Goal: Task Accomplishment & Management: Manage account settings

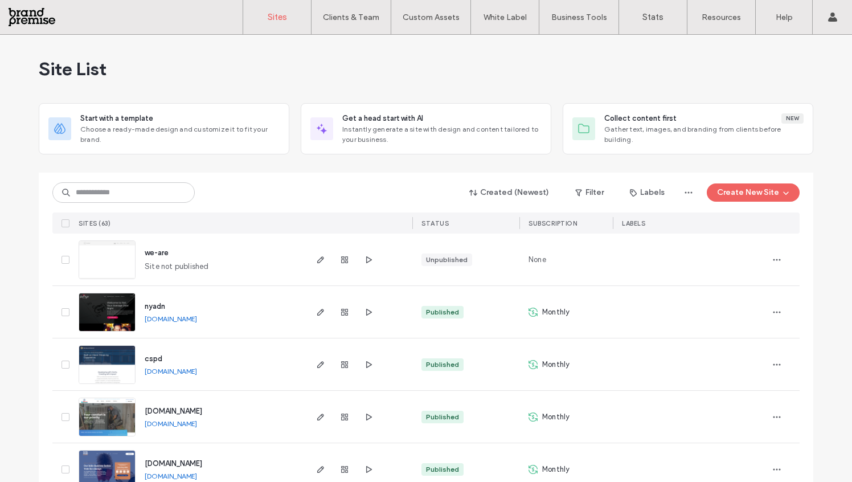
click at [150, 52] on div "Site List" at bounding box center [426, 69] width 775 height 68
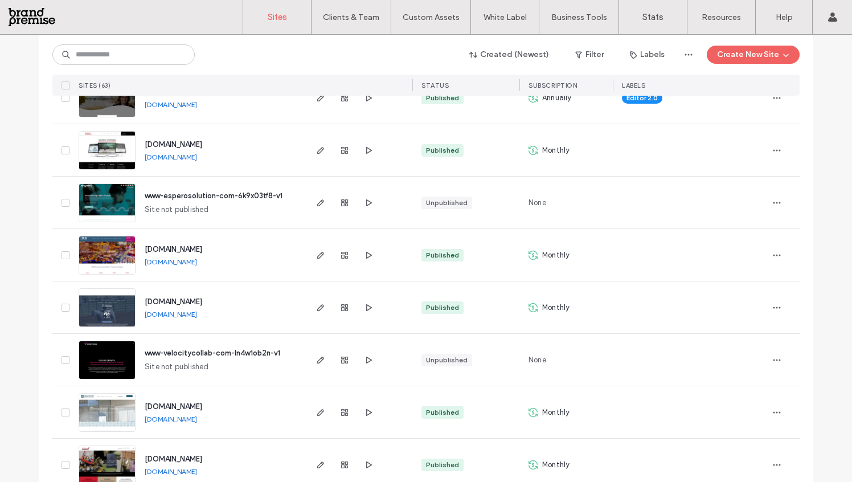
scroll to position [683, 0]
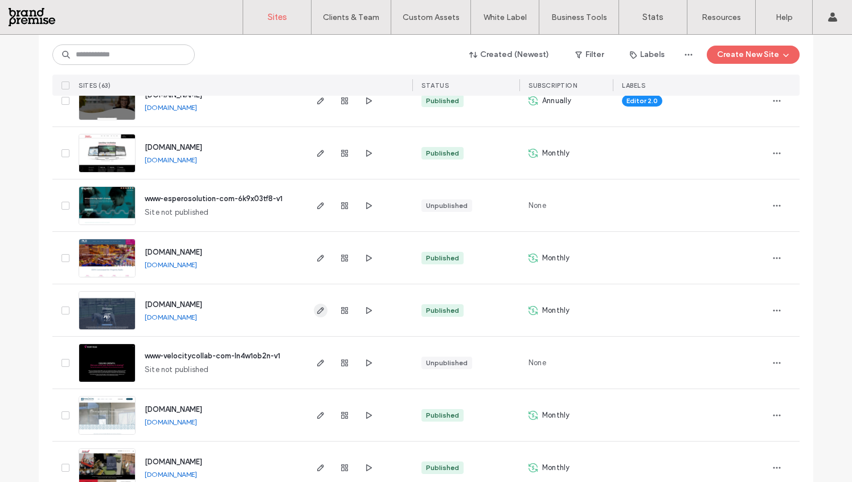
click at [317, 313] on icon "button" at bounding box center [320, 310] width 9 height 9
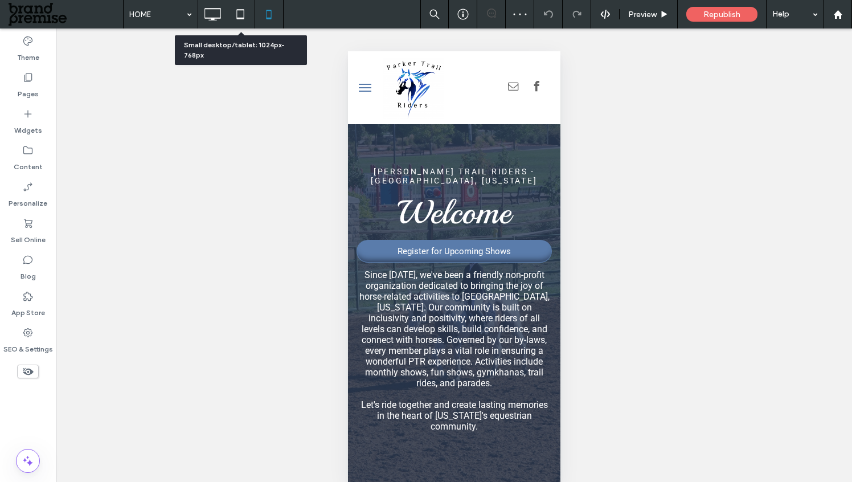
click at [239, 11] on icon at bounding box center [240, 14] width 23 height 23
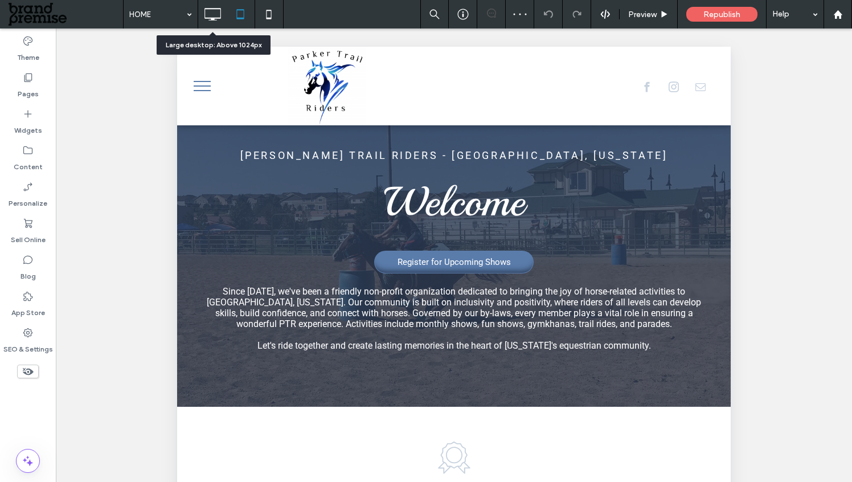
click at [209, 16] on icon at bounding box center [212, 14] width 23 height 23
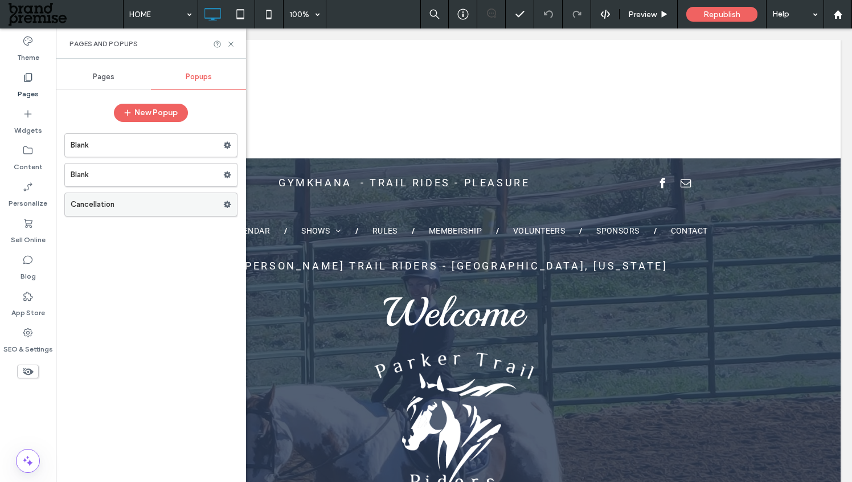
click at [227, 202] on use at bounding box center [227, 204] width 7 height 7
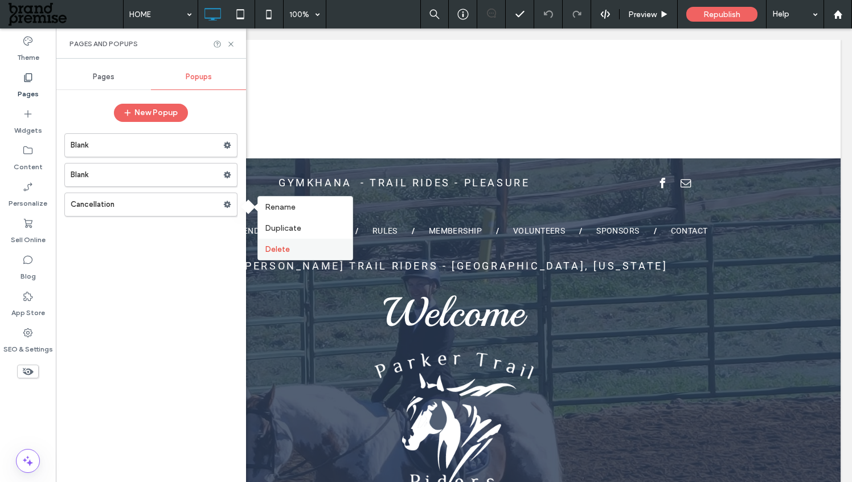
click at [265, 251] on span "Delete" at bounding box center [277, 249] width 25 height 10
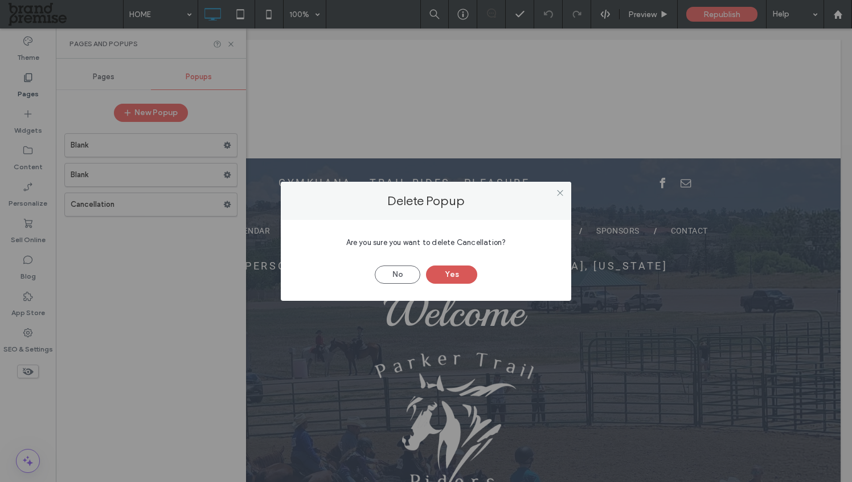
click at [471, 276] on button "Yes" at bounding box center [451, 274] width 51 height 18
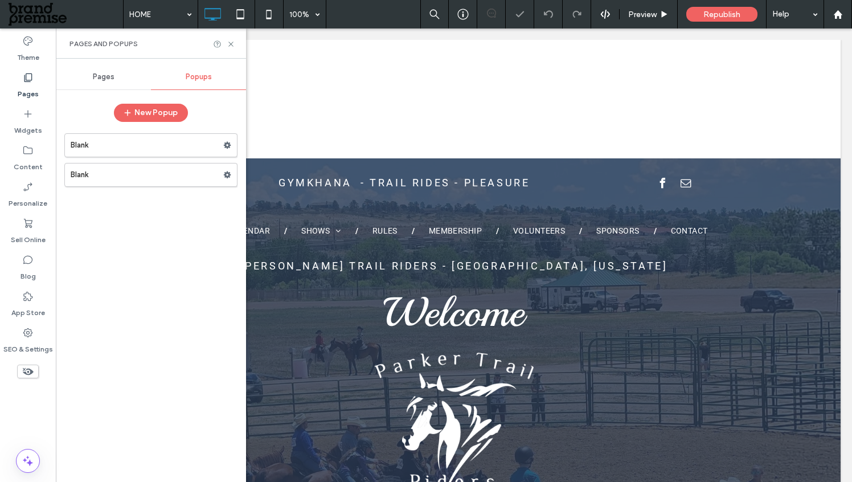
drag, startPoint x: 229, startPoint y: 172, endPoint x: 256, endPoint y: 194, distance: 34.8
click at [228, 172] on icon at bounding box center [227, 175] width 8 height 8
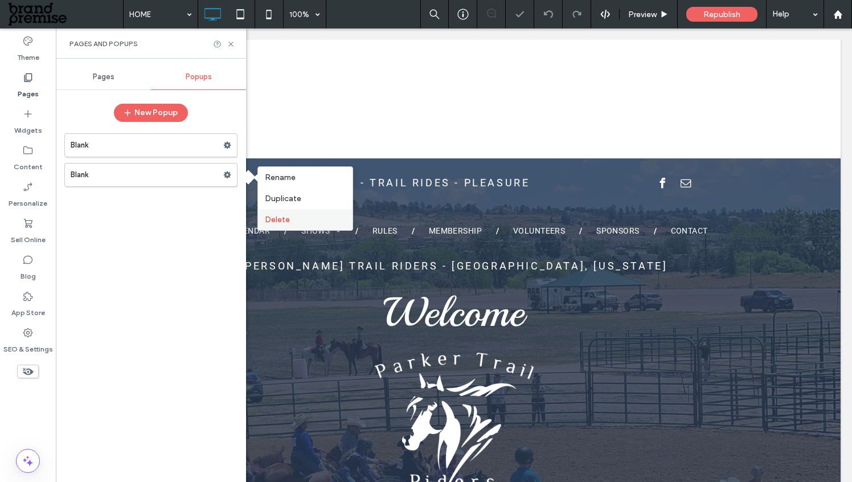
click at [282, 213] on div "Delete" at bounding box center [305, 219] width 95 height 21
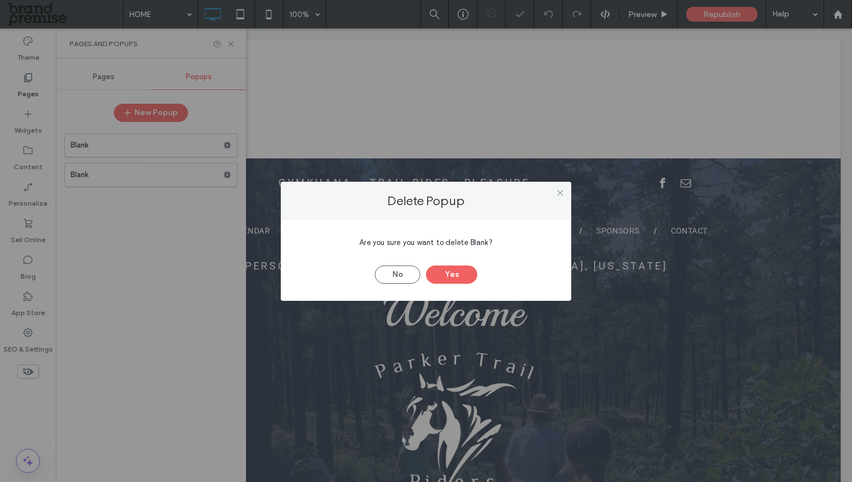
drag, startPoint x: 458, startPoint y: 273, endPoint x: 443, endPoint y: 259, distance: 20.5
click at [457, 273] on button "Yes" at bounding box center [451, 274] width 51 height 18
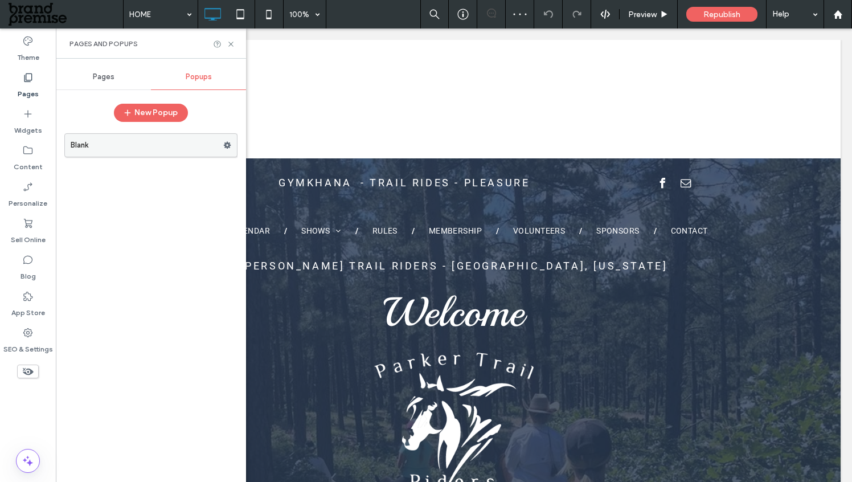
click at [222, 144] on label "Blank" at bounding box center [147, 145] width 153 height 23
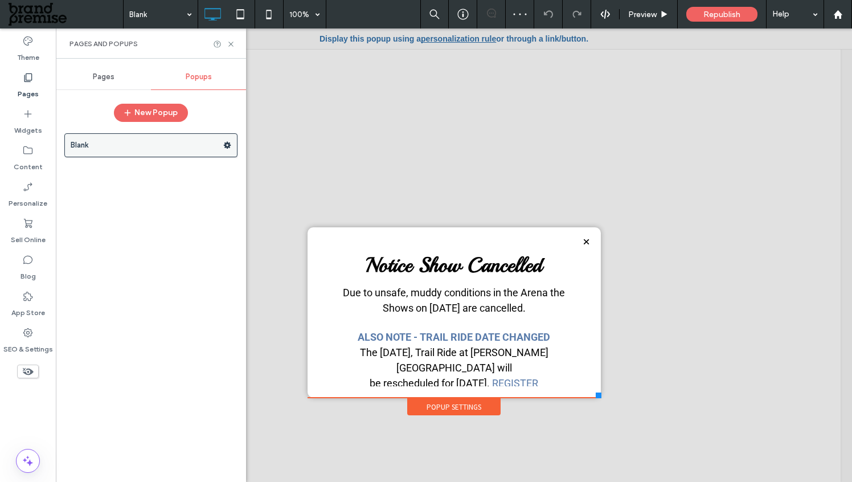
click at [227, 145] on icon at bounding box center [227, 145] width 8 height 8
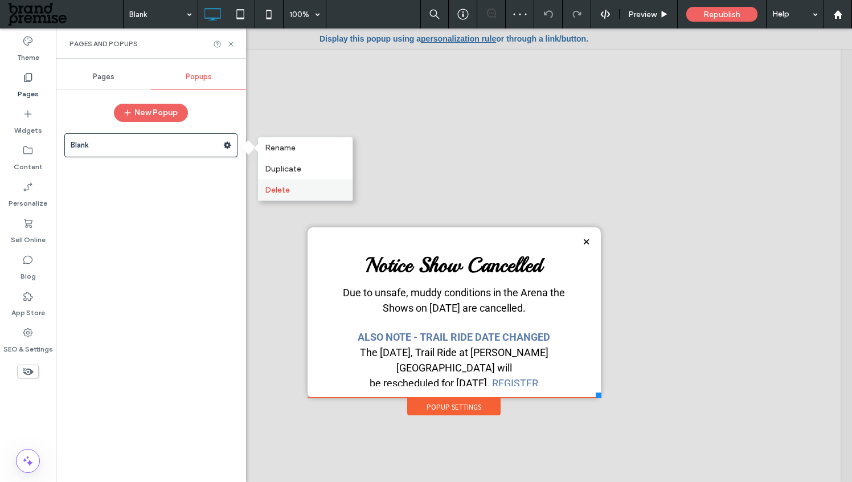
click at [273, 190] on span "Delete" at bounding box center [277, 190] width 25 height 10
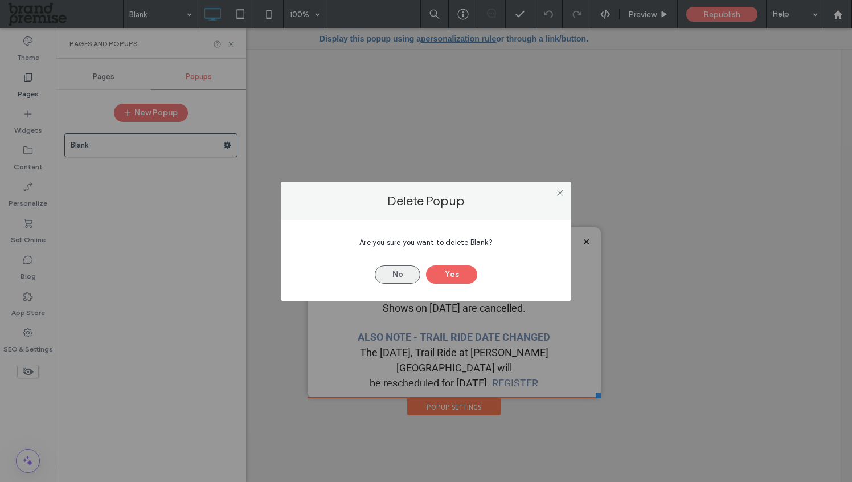
click at [403, 271] on button "No" at bounding box center [398, 274] width 46 height 18
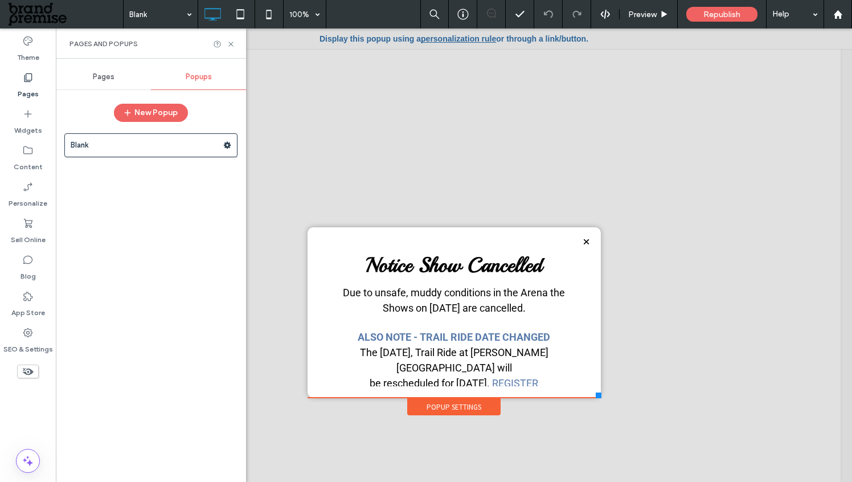
click at [167, 229] on div "Blank" at bounding box center [150, 302] width 173 height 349
click at [232, 44] on icon at bounding box center [231, 44] width 9 height 9
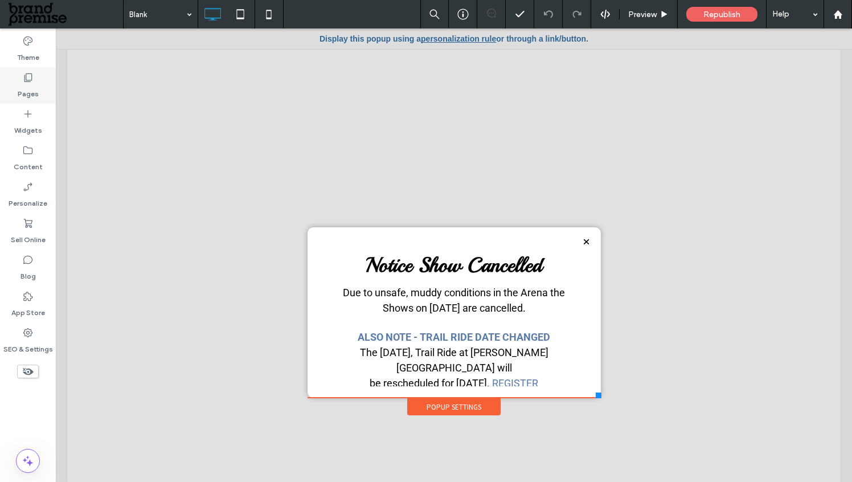
click at [18, 88] on label "Pages" at bounding box center [28, 91] width 21 height 16
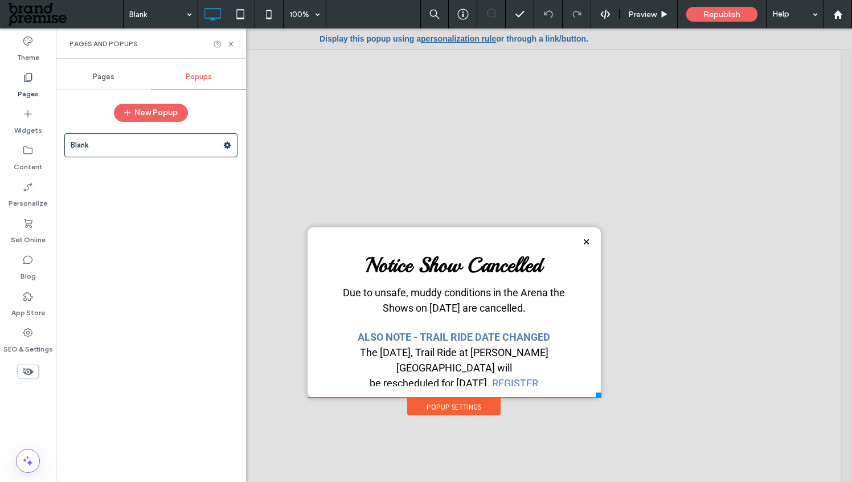
click at [108, 74] on span "Pages" at bounding box center [104, 76] width 22 height 9
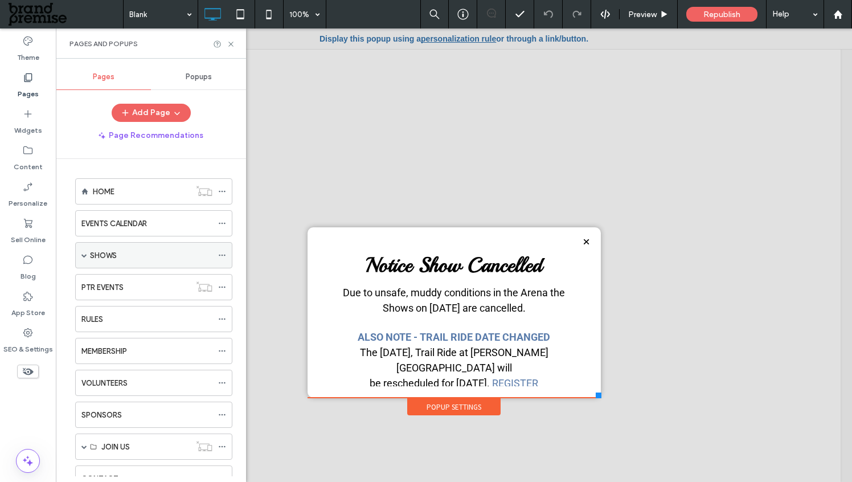
click at [88, 252] on div "SHOWS" at bounding box center [153, 255] width 157 height 26
click at [80, 255] on div "SHOWS" at bounding box center [153, 255] width 157 height 26
click at [85, 253] on span at bounding box center [84, 255] width 6 height 6
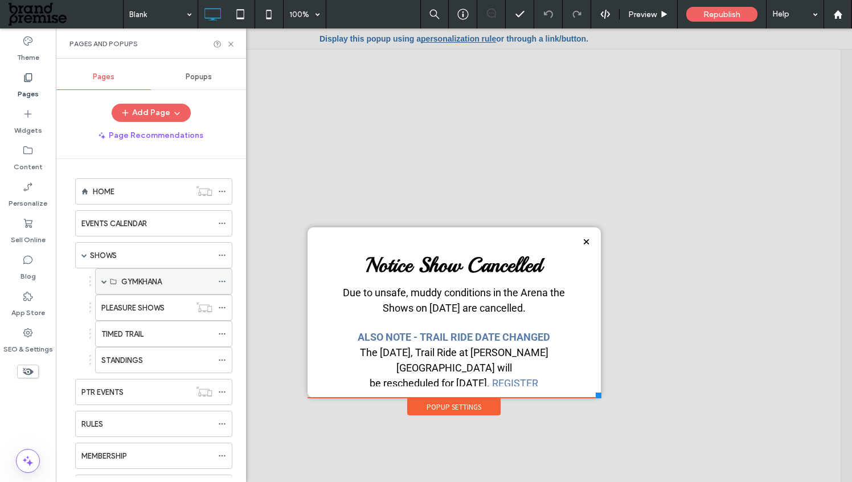
drag, startPoint x: 164, startPoint y: 275, endPoint x: 203, endPoint y: 250, distance: 46.9
click at [164, 276] on div "GYMKHANA" at bounding box center [166, 282] width 91 height 12
drag, startPoint x: 101, startPoint y: 281, endPoint x: 146, endPoint y: 303, distance: 49.4
click at [102, 281] on span at bounding box center [104, 282] width 6 height 6
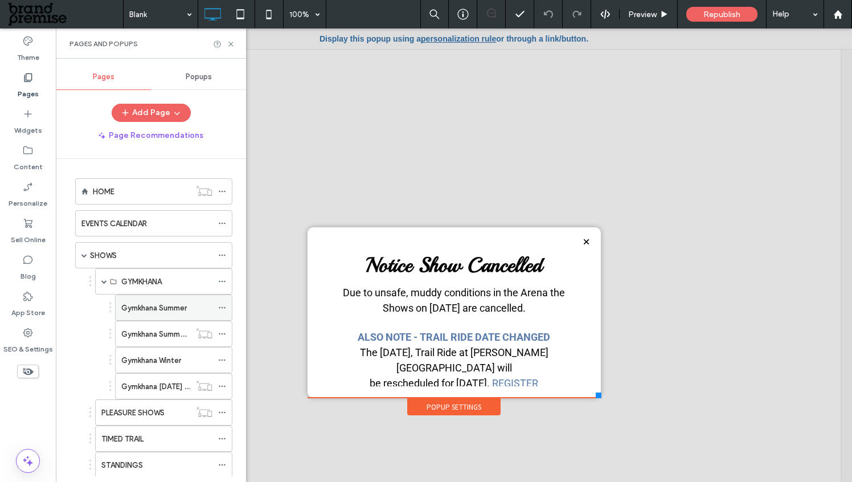
click at [157, 310] on label "Gymkhana Summer" at bounding box center [154, 308] width 66 height 20
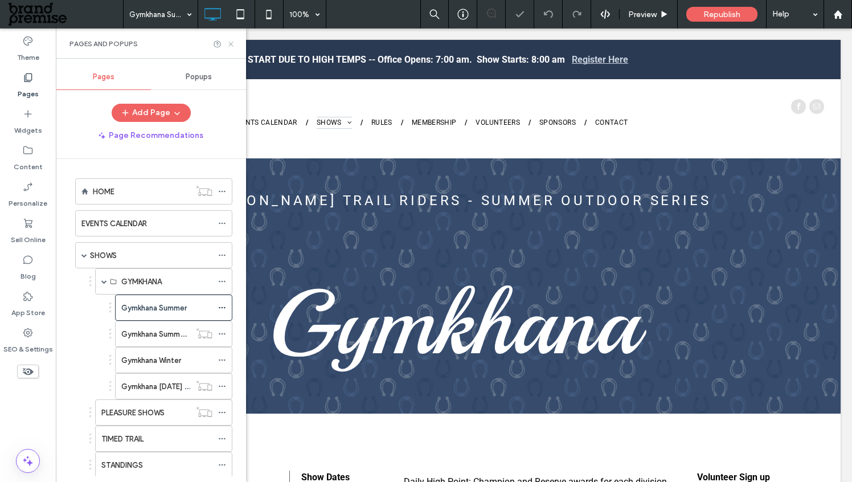
drag, startPoint x: 197, startPoint y: 20, endPoint x: 231, endPoint y: 43, distance: 41.6
click at [231, 43] on icon at bounding box center [231, 44] width 9 height 9
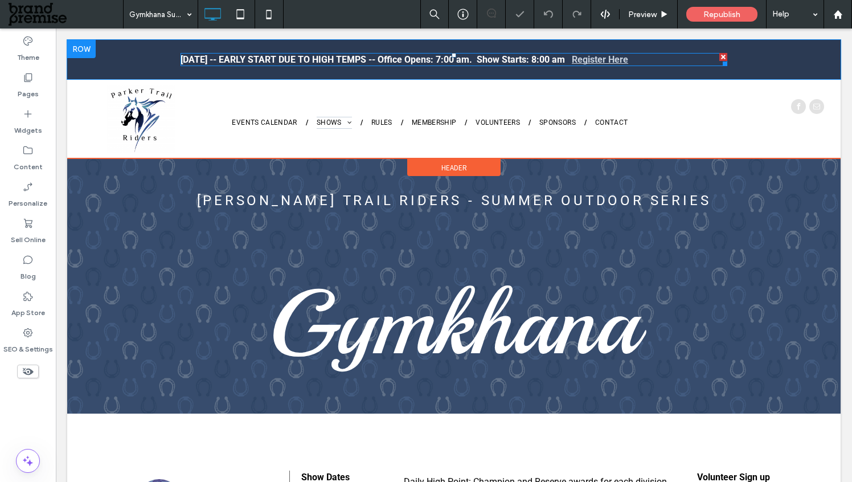
click at [292, 62] on strong "[DATE] -- EARLY START DUE TO HIGH TEMPS -- Office Opens: 7:00 am. Show Starts: …" at bounding box center [373, 59] width 385 height 11
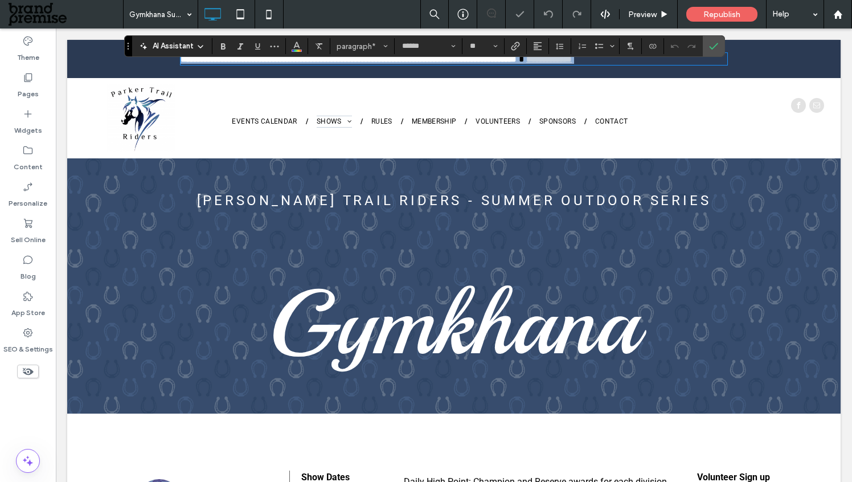
click at [277, 59] on strong "**********" at bounding box center [349, 59] width 336 height 9
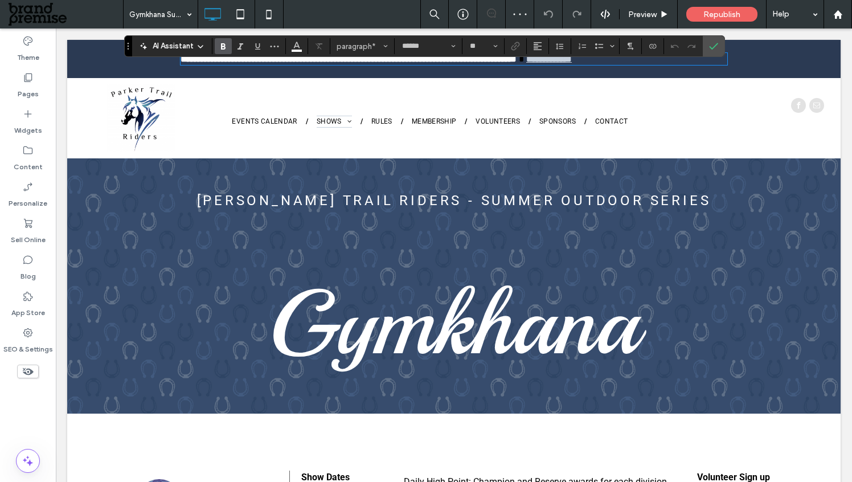
click at [184, 59] on strong "**********" at bounding box center [349, 59] width 336 height 9
drag, startPoint x: 177, startPoint y: 59, endPoint x: 427, endPoint y: 60, distance: 250.1
click at [427, 60] on strong "**********" at bounding box center [349, 59] width 336 height 9
click at [715, 48] on icon "Confirm" at bounding box center [713, 46] width 9 height 9
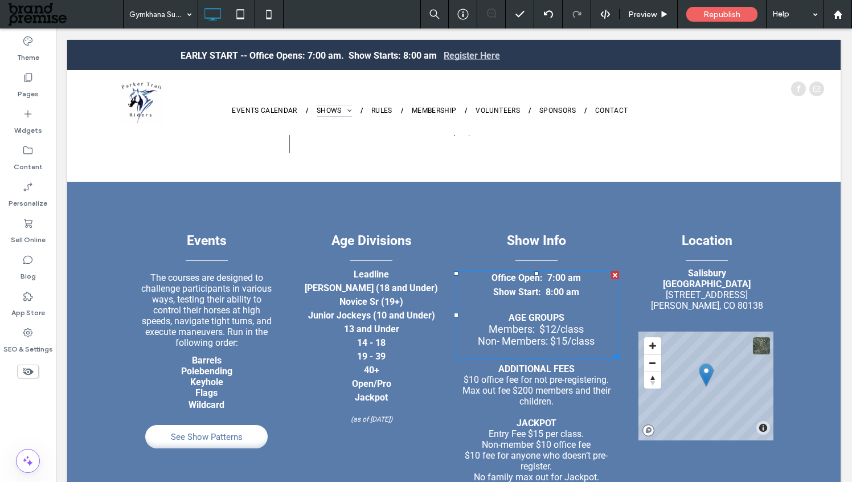
scroll to position [734, 0]
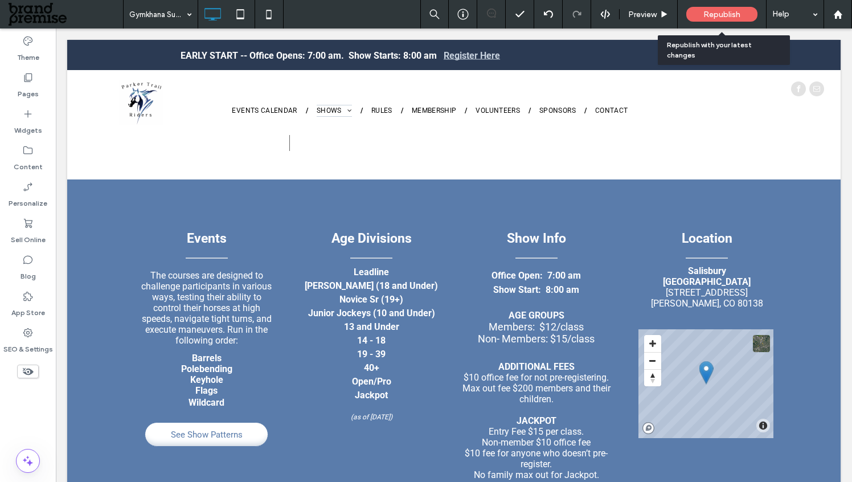
click at [715, 16] on span "Republish" at bounding box center [722, 15] width 37 height 10
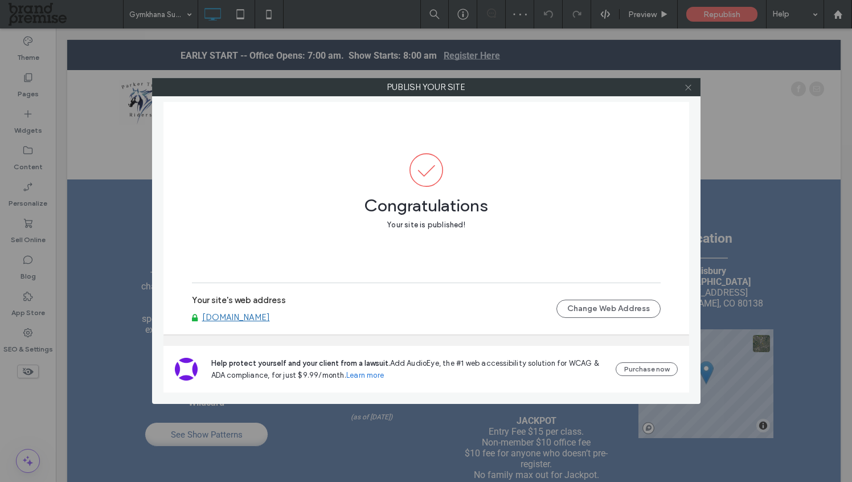
click at [691, 88] on icon at bounding box center [688, 87] width 9 height 9
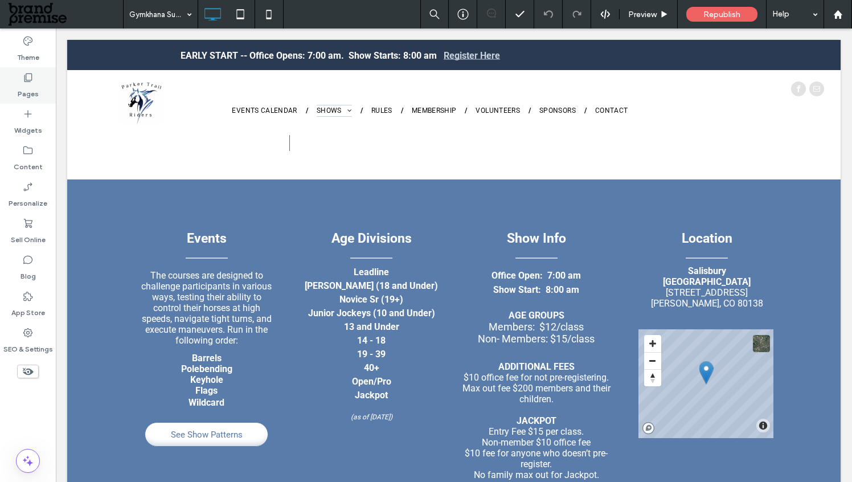
click at [31, 80] on icon at bounding box center [27, 77] width 11 height 11
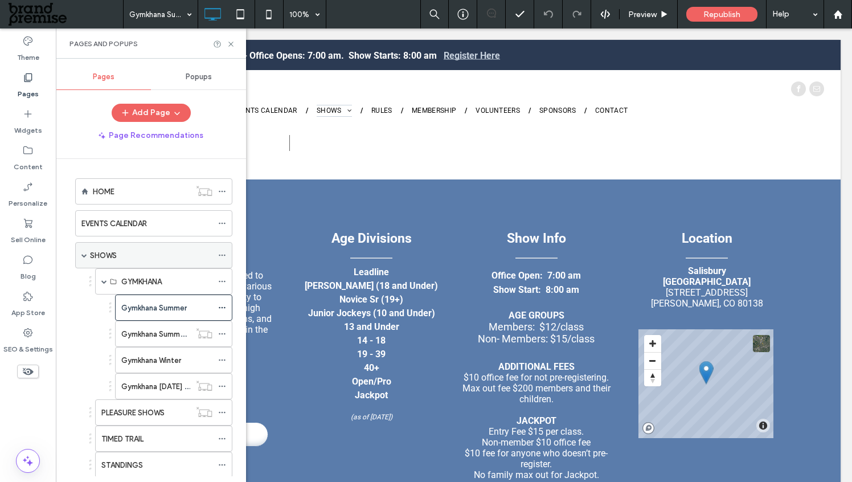
click at [80, 254] on div "SHOWS" at bounding box center [153, 255] width 157 height 26
click at [84, 251] on span at bounding box center [84, 255] width 6 height 25
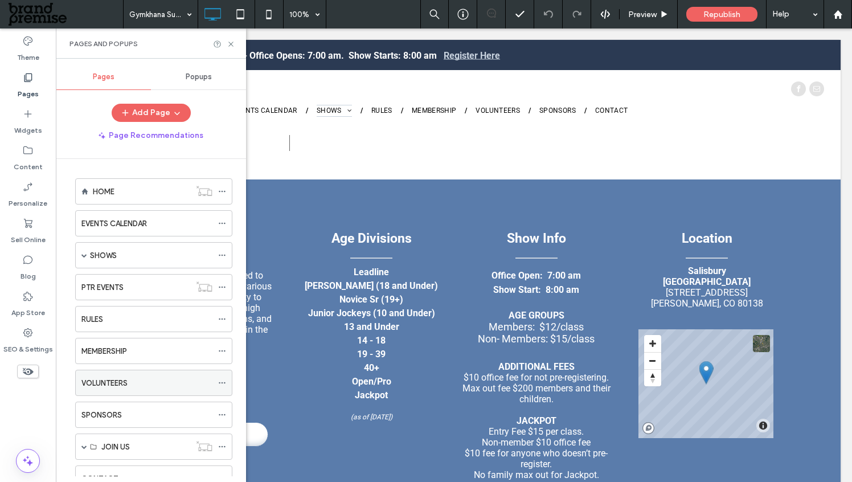
click at [170, 375] on div "VOLUNTEERS" at bounding box center [146, 382] width 131 height 25
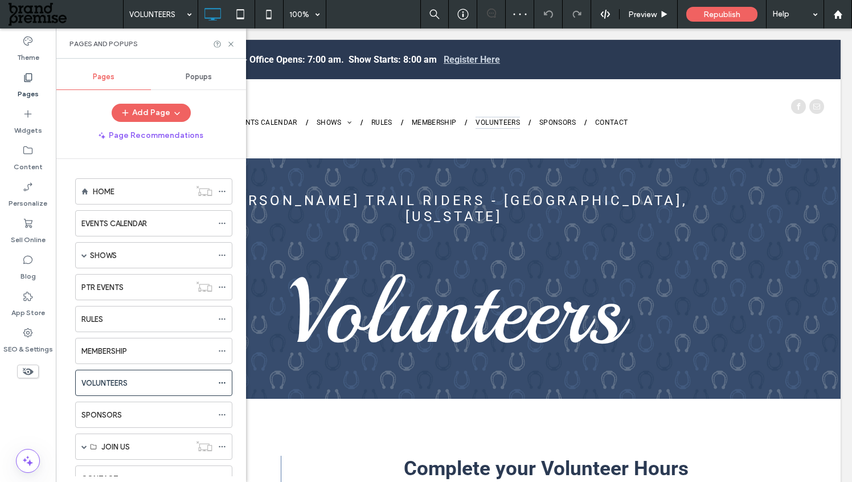
click at [235, 39] on div "Pages and Popups" at bounding box center [151, 43] width 190 height 30
click at [231, 42] on icon at bounding box center [231, 44] width 9 height 9
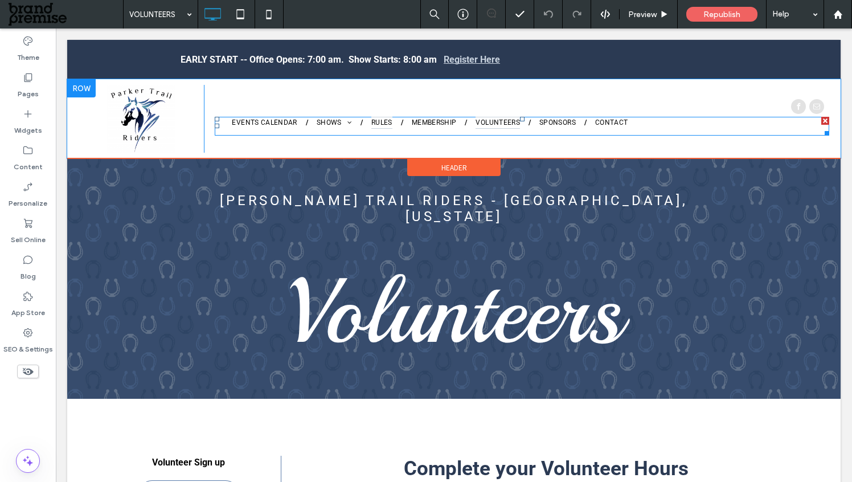
click at [379, 122] on span "RULES" at bounding box center [381, 123] width 21 height 12
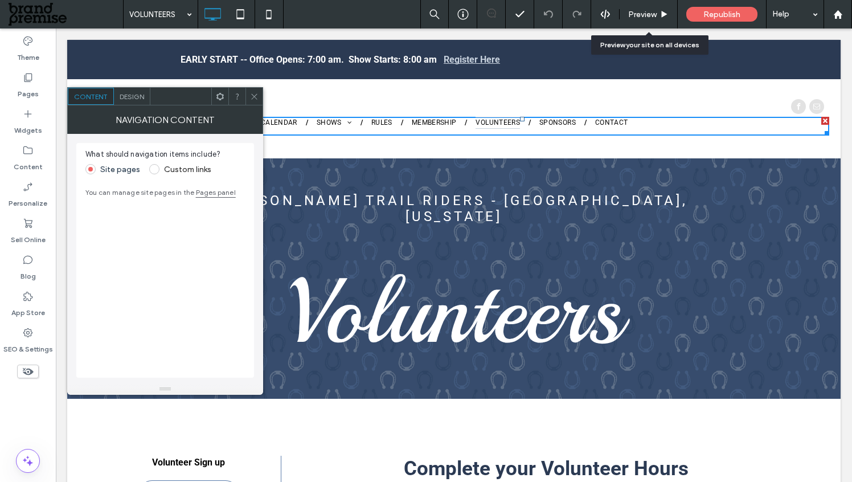
click at [647, 18] on span "Preview" at bounding box center [642, 15] width 28 height 10
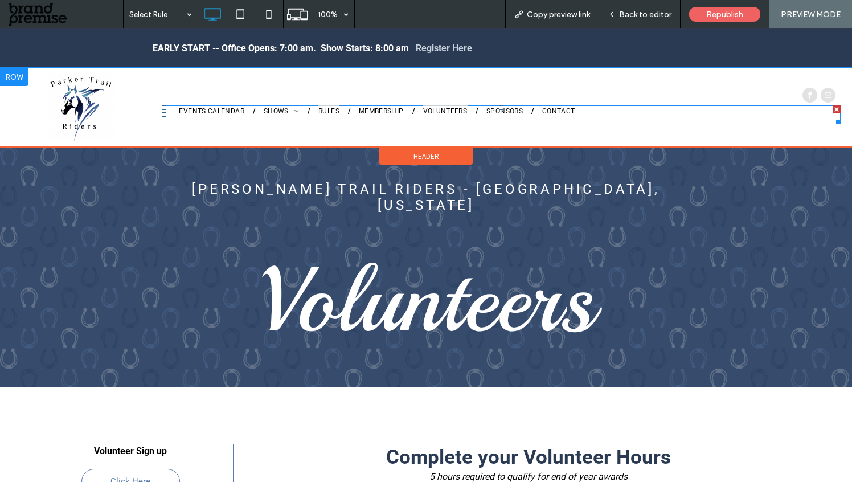
click at [324, 113] on span "RULES" at bounding box center [328, 111] width 21 height 12
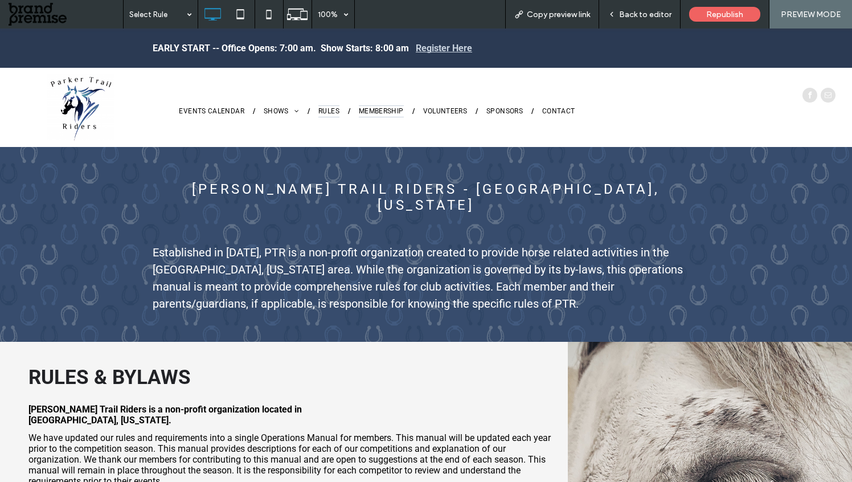
click at [370, 112] on span "MEMBERSHIP" at bounding box center [381, 111] width 45 height 12
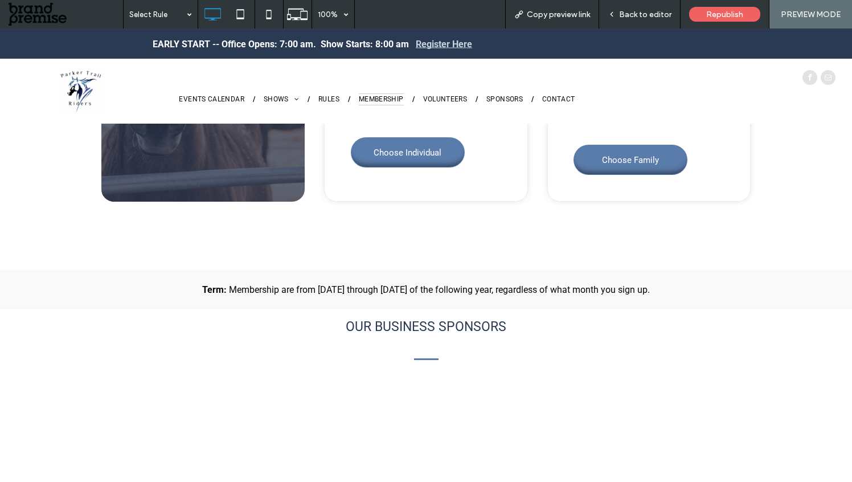
scroll to position [679, 0]
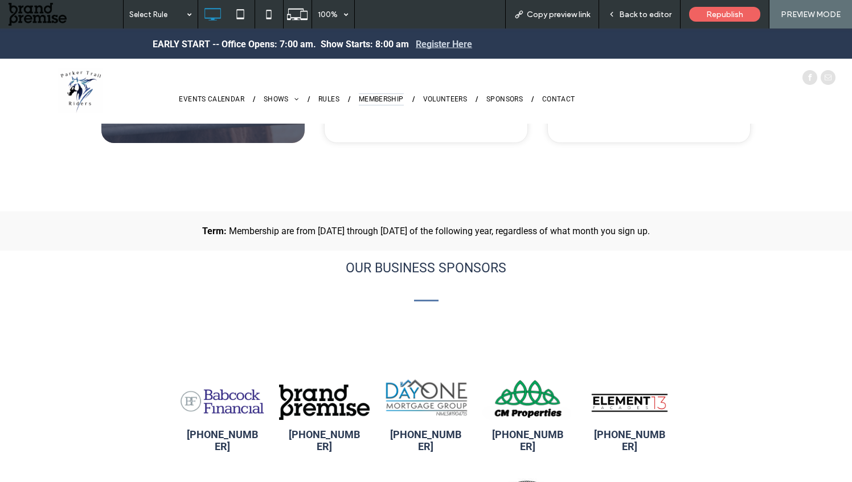
click at [637, 14] on span "Back to editor" at bounding box center [645, 15] width 52 height 10
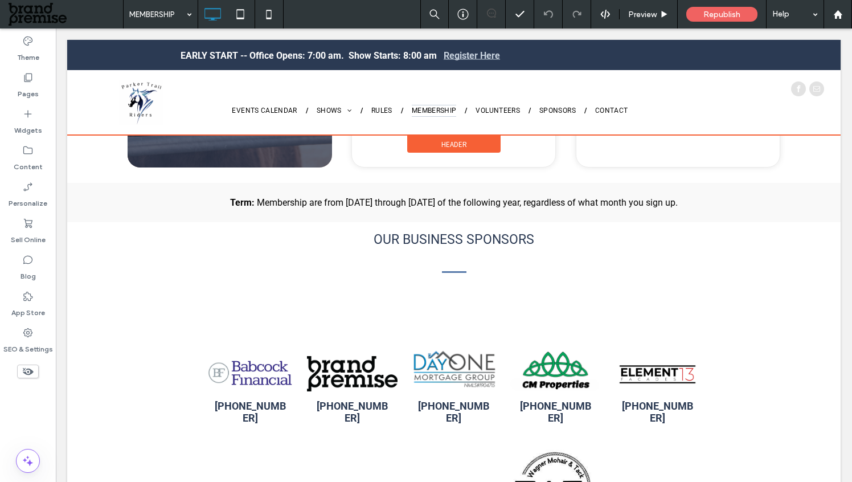
scroll to position [676, 0]
click at [550, 50] on div at bounding box center [454, 87] width 774 height 95
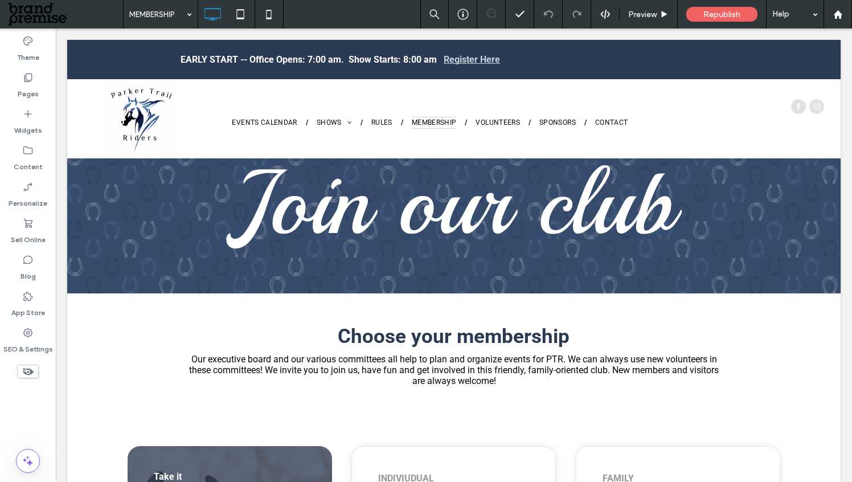
scroll to position [0, 0]
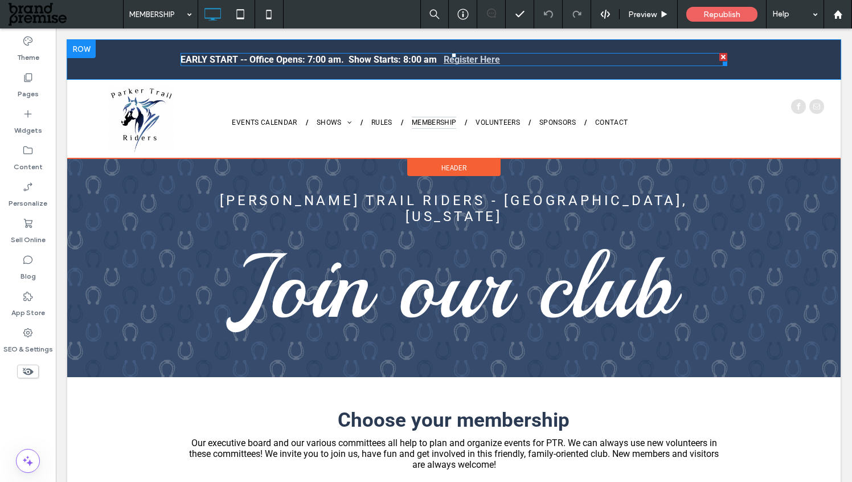
click at [258, 59] on strong "EARLY START -- Office Opens: 7:00 am. Show Starts: 8:00 am" at bounding box center [309, 59] width 256 height 11
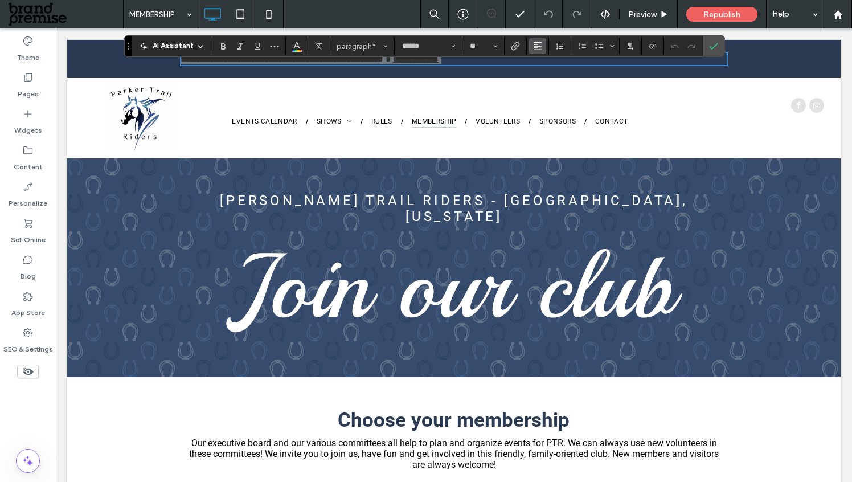
click at [535, 50] on use "Alignment" at bounding box center [538, 46] width 8 height 8
drag, startPoint x: 553, startPoint y: 84, endPoint x: 586, endPoint y: 58, distance: 41.8
click at [553, 84] on div "ui.textEditor.alignment.center" at bounding box center [549, 81] width 15 height 9
click at [712, 42] on icon "Confirm" at bounding box center [713, 46] width 9 height 9
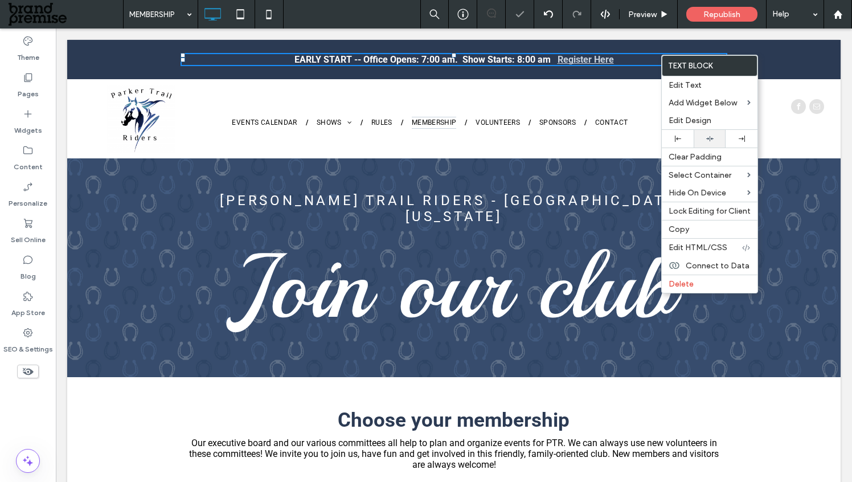
click at [709, 135] on icon at bounding box center [709, 138] width 7 height 7
click at [775, 52] on div "EARLY START -- Office Opens: 7:00 am. Show Starts: 8:00 am Register Here Click …" at bounding box center [454, 59] width 774 height 39
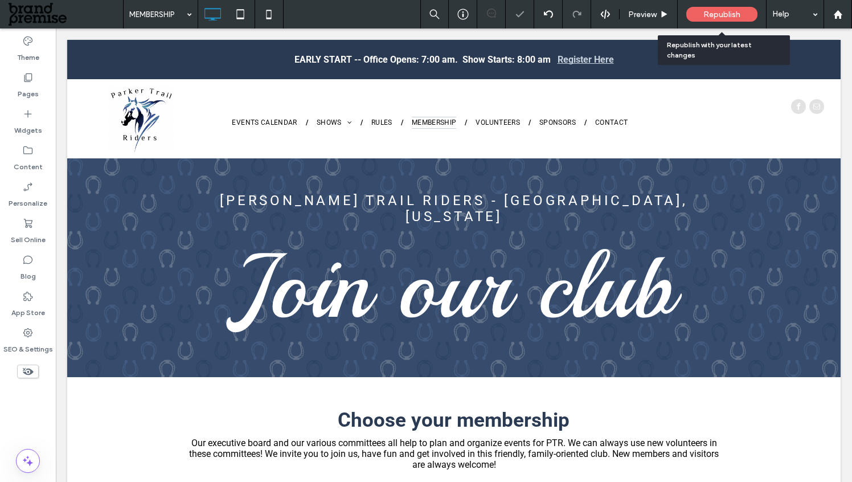
click at [728, 12] on span "Republish" at bounding box center [722, 15] width 37 height 10
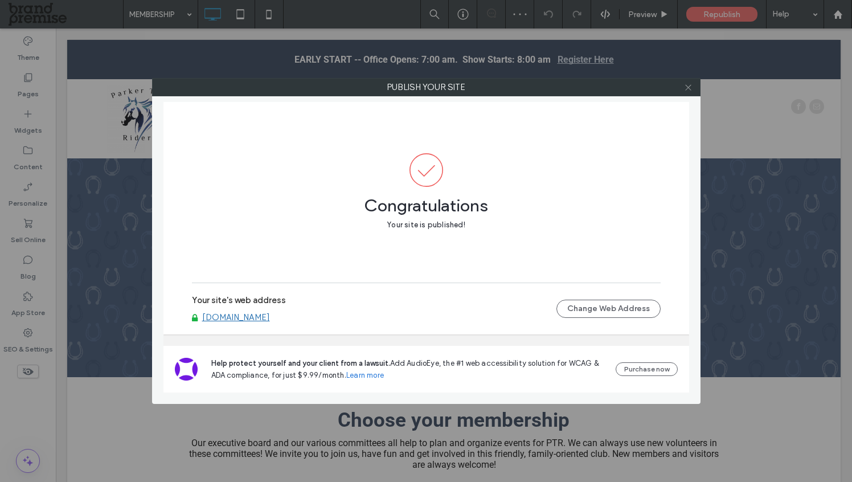
click at [690, 88] on icon at bounding box center [688, 87] width 9 height 9
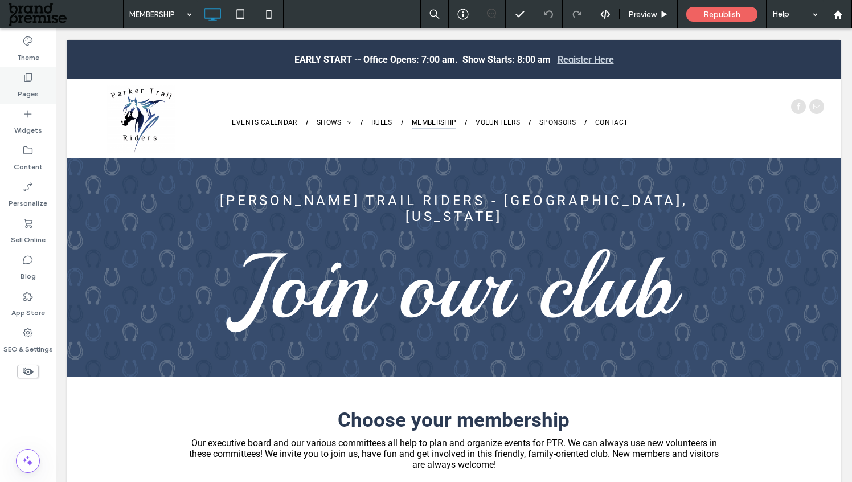
click at [34, 92] on label "Pages" at bounding box center [28, 91] width 21 height 16
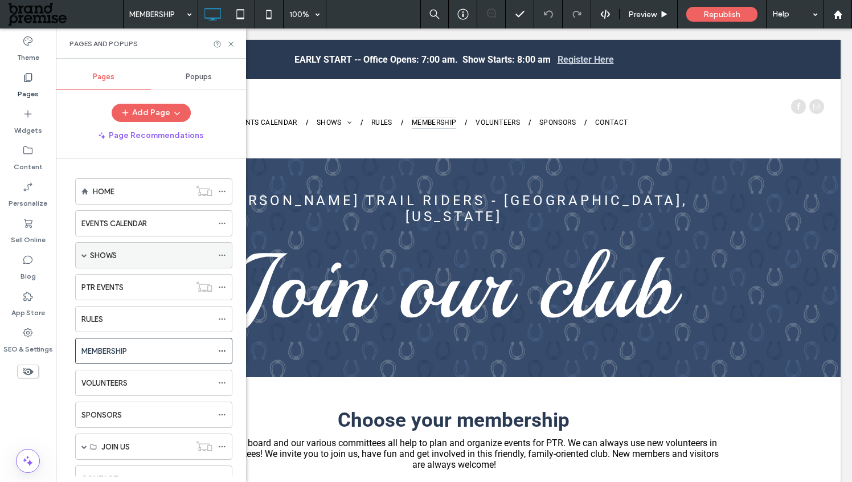
click at [87, 252] on div "SHOWS" at bounding box center [153, 255] width 157 height 26
click at [80, 257] on div "SHOWS" at bounding box center [153, 255] width 157 height 26
click at [80, 253] on div "SHOWS" at bounding box center [153, 255] width 157 height 26
click at [83, 255] on span at bounding box center [84, 255] width 6 height 6
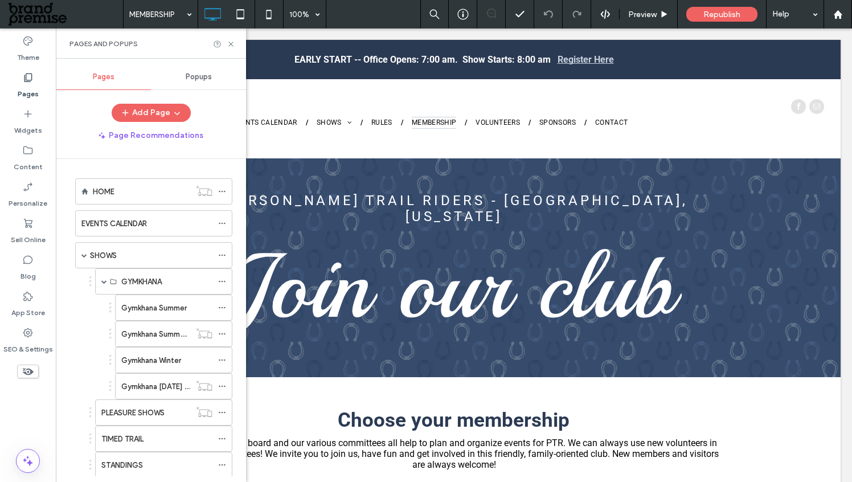
drag, startPoint x: 154, startPoint y: 307, endPoint x: 202, endPoint y: 307, distance: 48.4
click at [153, 307] on label "Gymkhana Summer" at bounding box center [154, 308] width 66 height 20
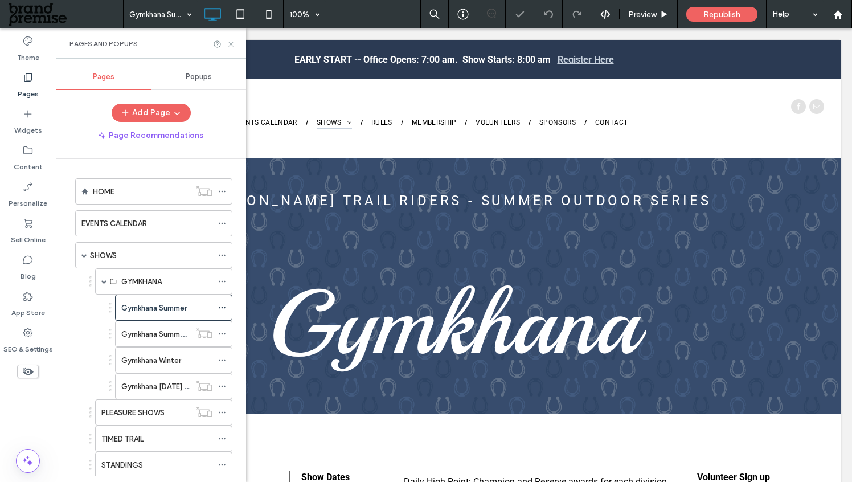
click at [231, 45] on icon at bounding box center [231, 44] width 9 height 9
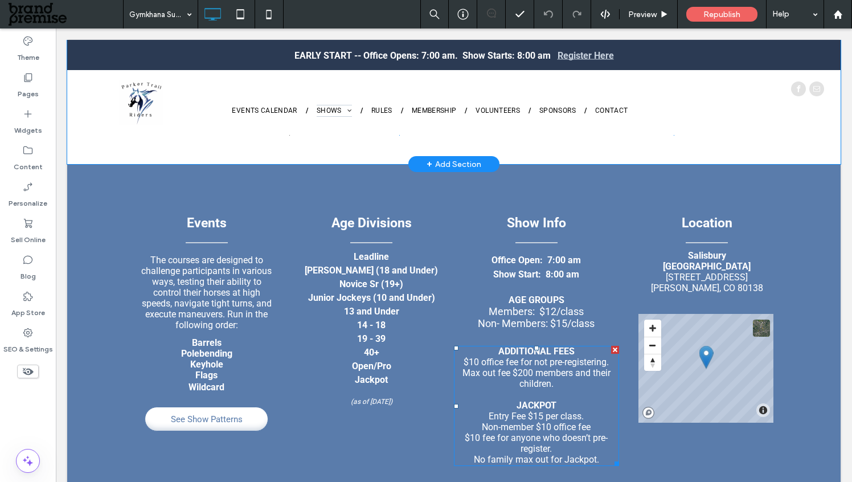
scroll to position [750, 0]
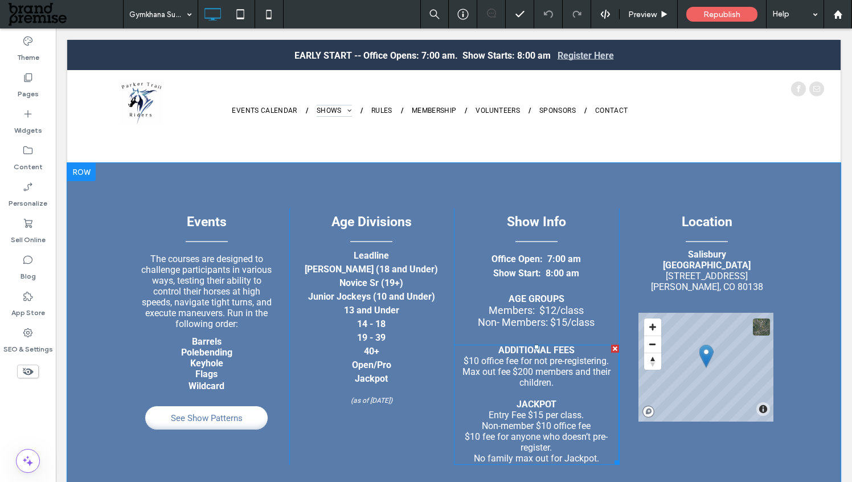
click at [526, 366] on span "Max out fee $200 members and their children." at bounding box center [537, 377] width 148 height 22
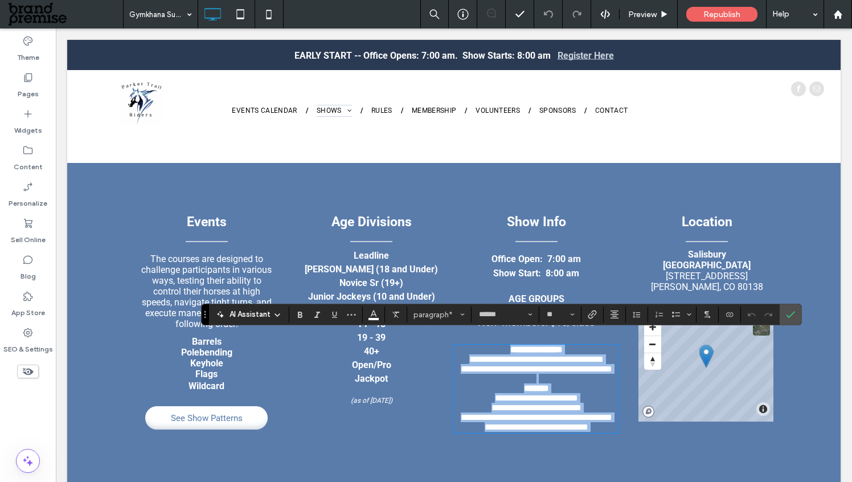
click at [526, 365] on span "**********" at bounding box center [537, 369] width 152 height 9
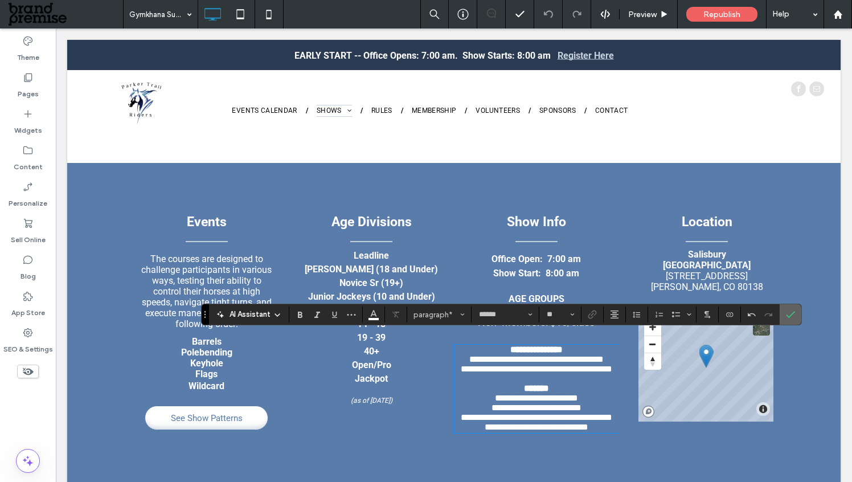
click at [790, 313] on icon "Confirm" at bounding box center [790, 314] width 9 height 9
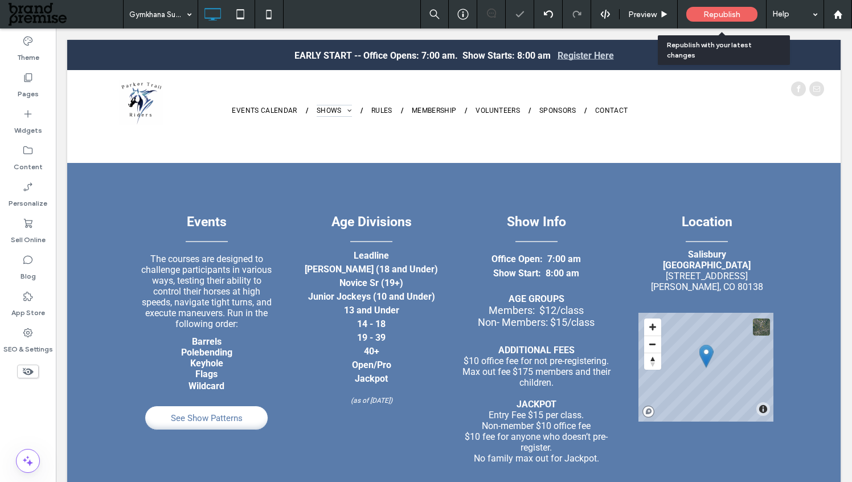
click at [728, 17] on span "Republish" at bounding box center [722, 15] width 37 height 10
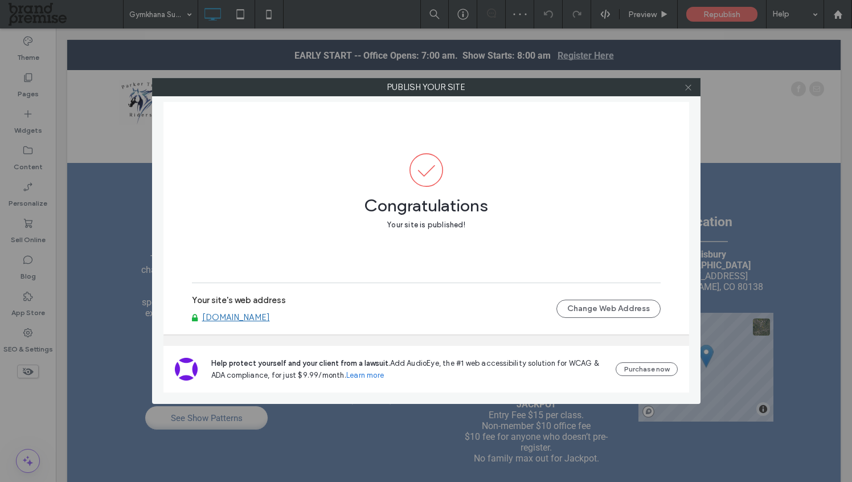
click at [689, 89] on icon at bounding box center [688, 87] width 9 height 9
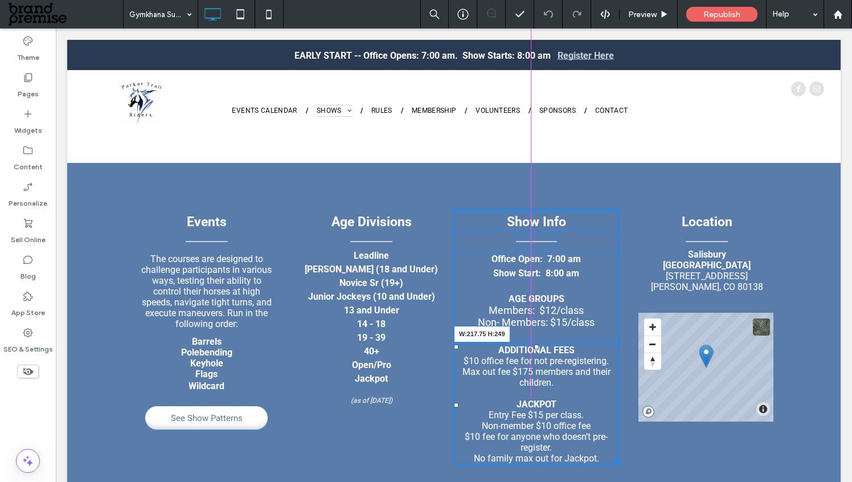
drag, startPoint x: 608, startPoint y: 450, endPoint x: 589, endPoint y: 447, distance: 19.6
click at [589, 447] on div "ADDITIONAL FEES $10 office fee for not pre-registering. [PERSON_NAME] out fee $…" at bounding box center [536, 405] width 165 height 120
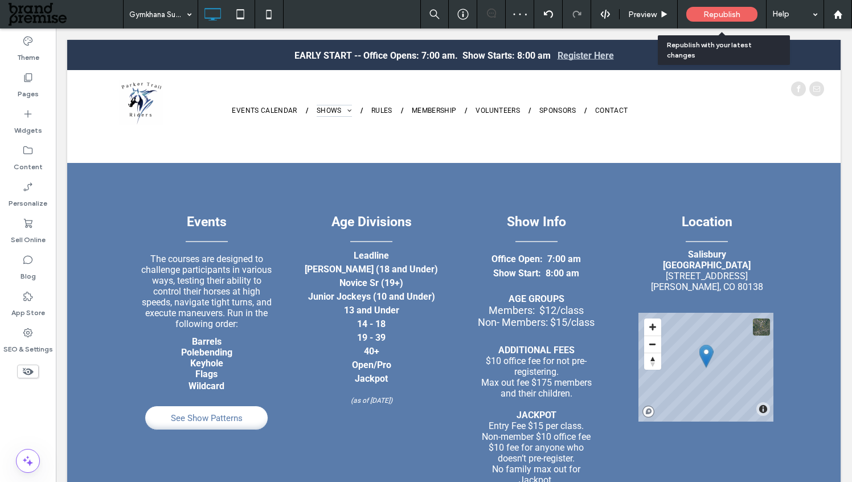
click at [716, 12] on span "Republish" at bounding box center [722, 15] width 37 height 10
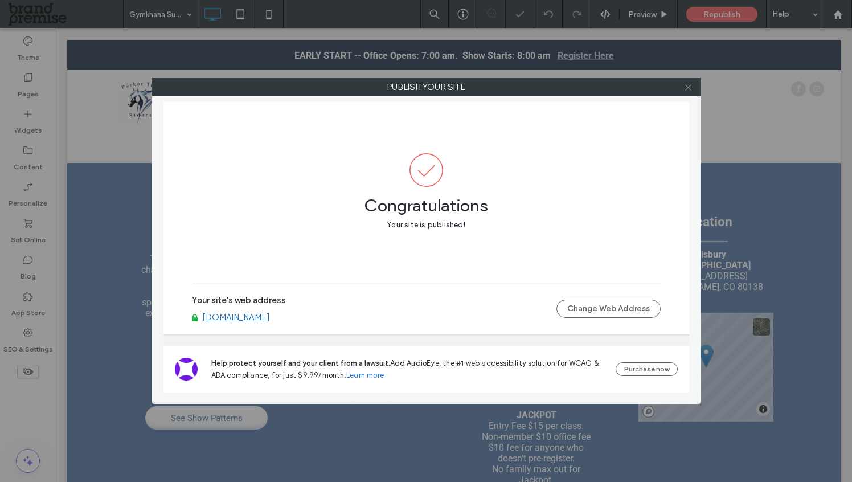
click at [692, 88] on icon at bounding box center [688, 87] width 9 height 9
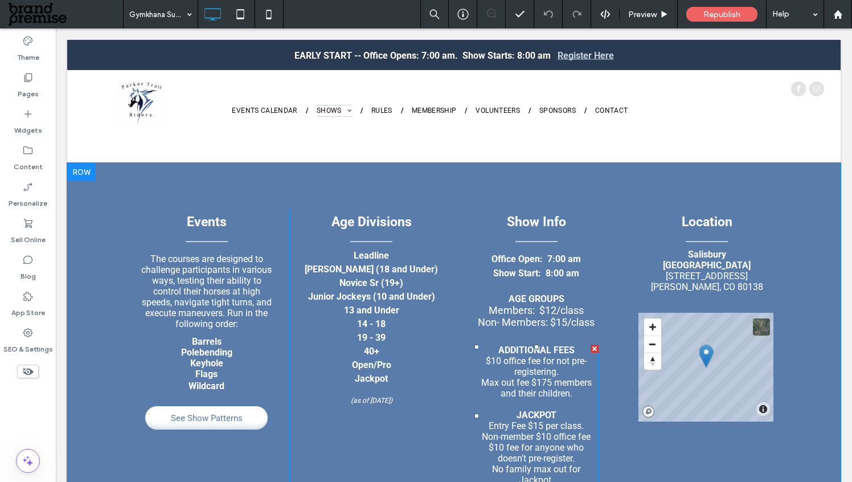
click at [553, 377] on span "Max out fee $175 members and their children." at bounding box center [536, 388] width 111 height 22
type input "******"
type input "**"
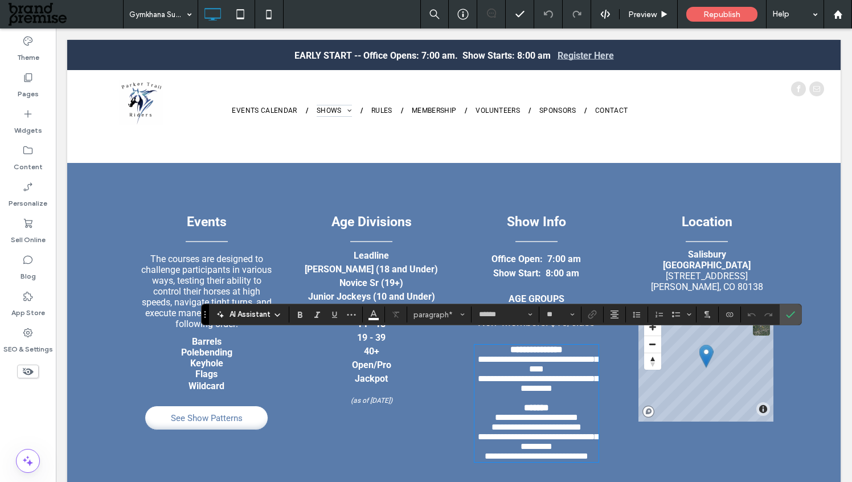
click at [532, 293] on strong "AGE GROUPS" at bounding box center [537, 298] width 56 height 11
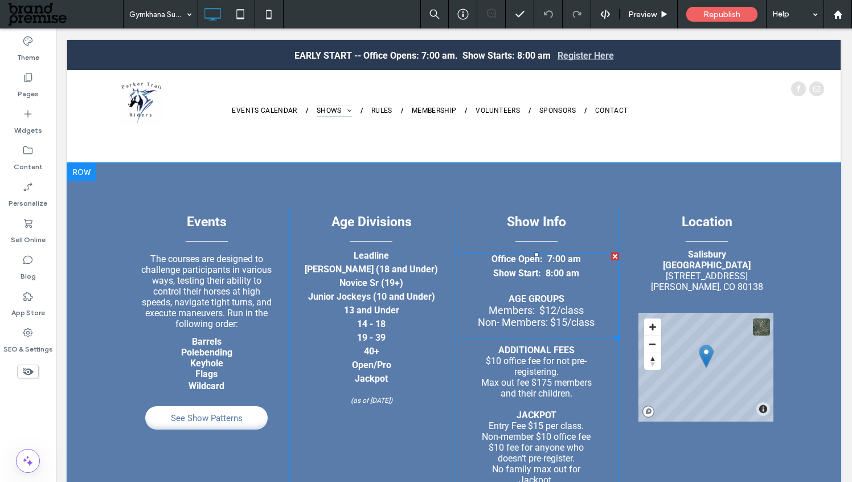
click at [530, 304] on span "Members: $12/class" at bounding box center [536, 310] width 95 height 12
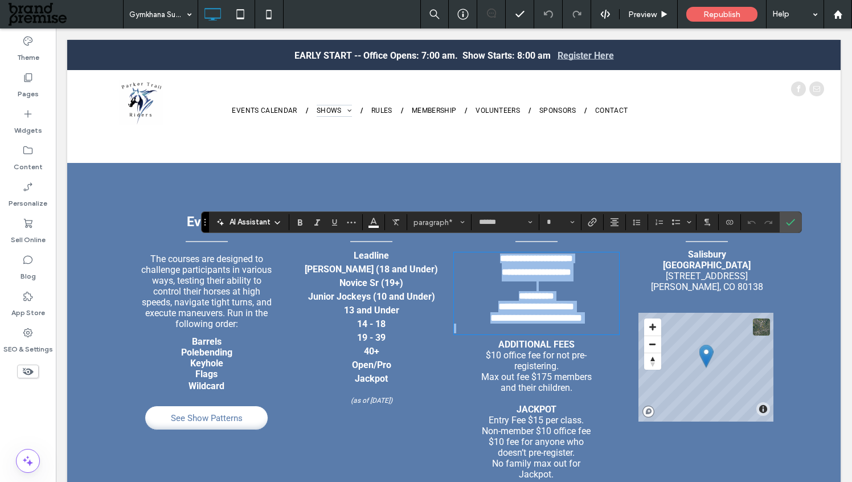
click at [513, 301] on span "**********" at bounding box center [536, 306] width 76 height 10
type input "**"
drag, startPoint x: 479, startPoint y: 297, endPoint x: 610, endPoint y: 314, distance: 132.6
click at [610, 314] on div "**********" at bounding box center [536, 294] width 165 height 80
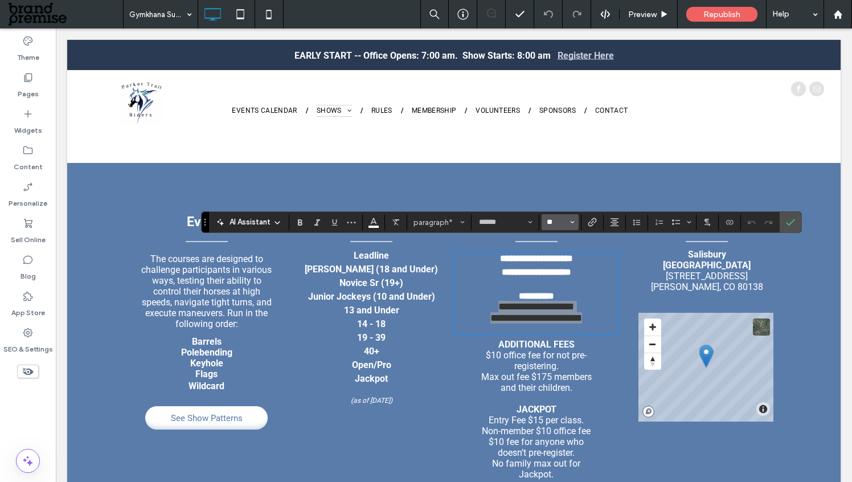
click at [553, 218] on input "**" at bounding box center [557, 222] width 22 height 9
type input "**"
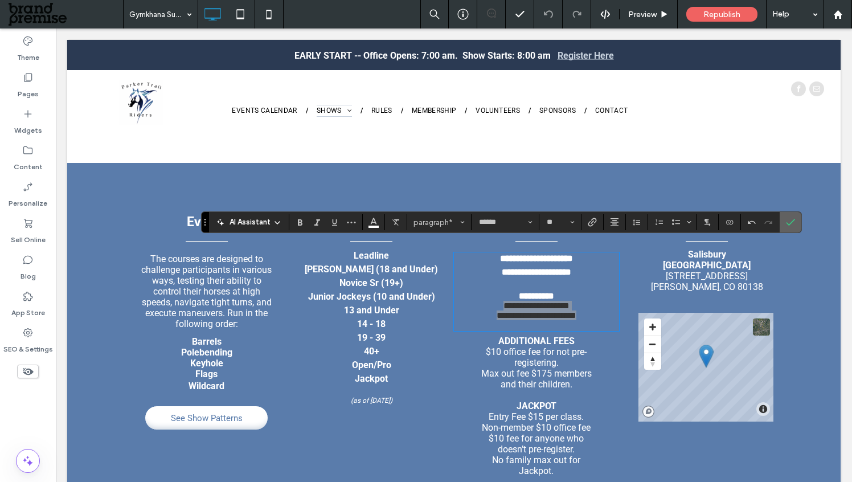
drag, startPoint x: 794, startPoint y: 225, endPoint x: 734, endPoint y: 199, distance: 65.3
click at [794, 225] on icon "Confirm" at bounding box center [790, 222] width 9 height 9
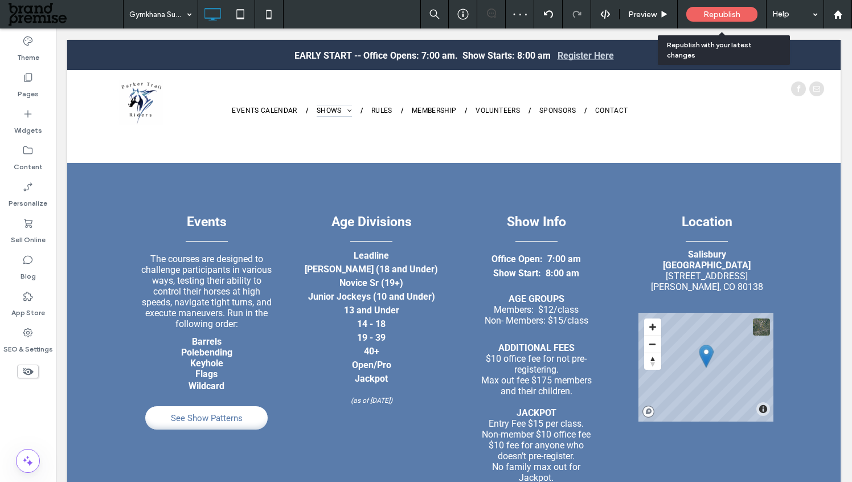
click at [732, 11] on span "Republish" at bounding box center [722, 15] width 37 height 10
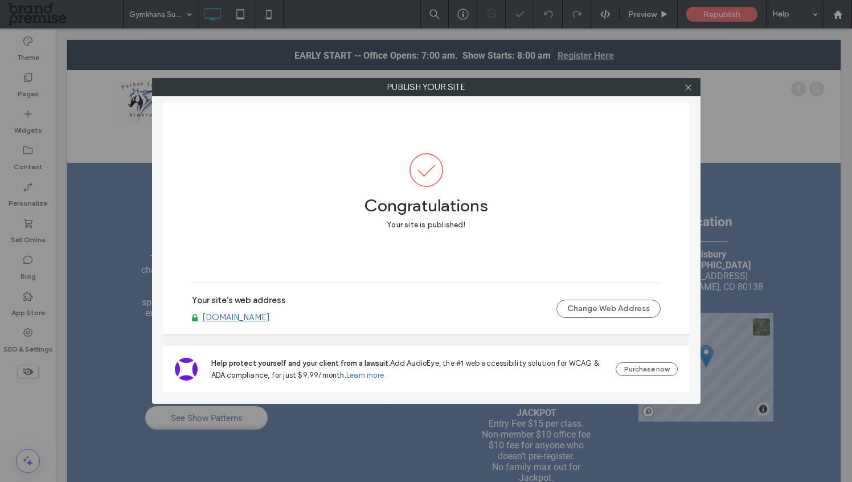
click at [689, 88] on icon at bounding box center [688, 87] width 9 height 9
